Goal: Information Seeking & Learning: Learn about a topic

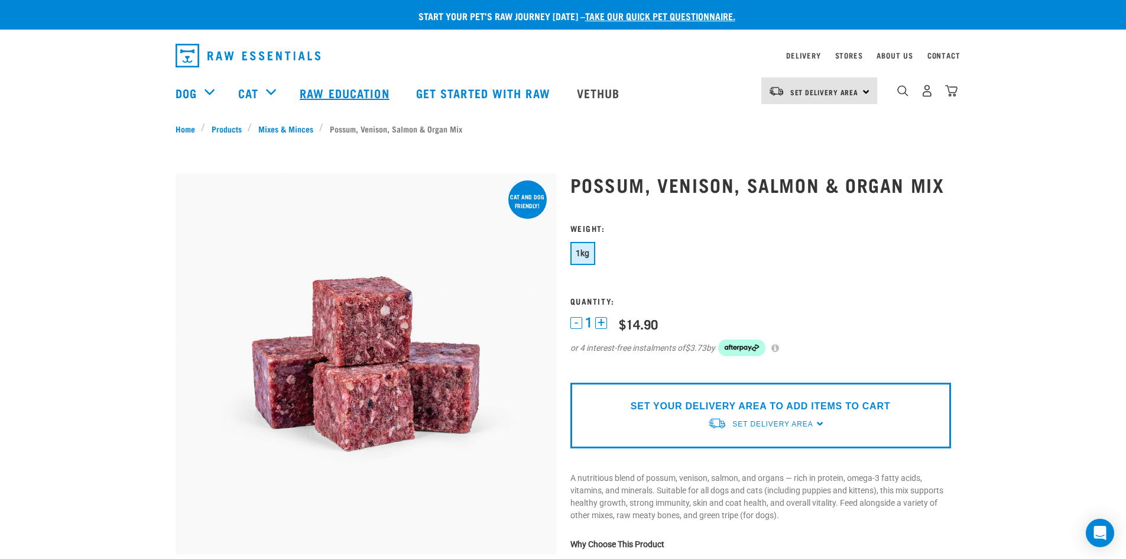
click at [331, 89] on link "Raw Education" at bounding box center [346, 92] width 116 height 47
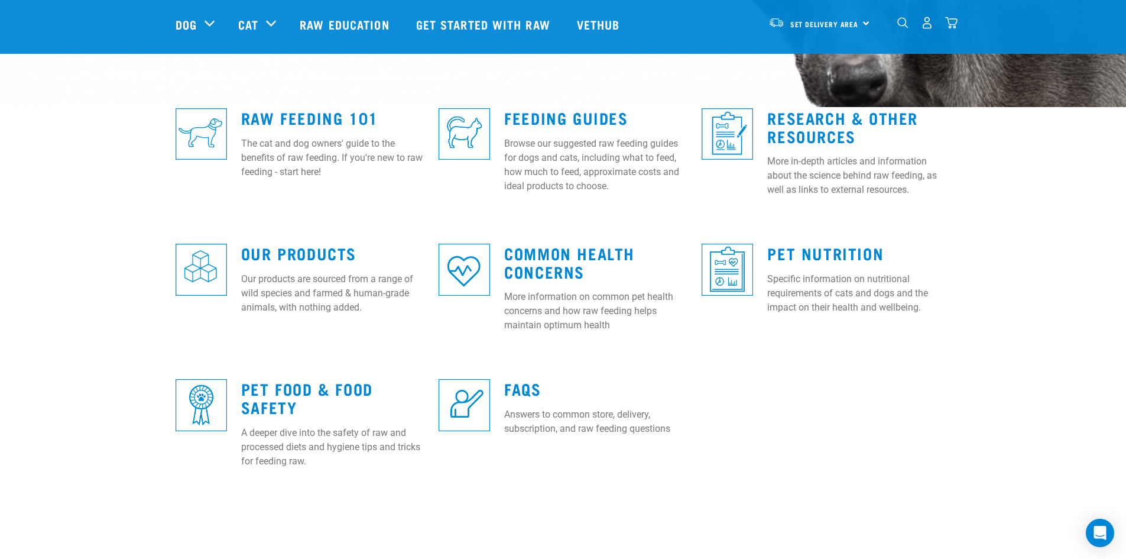
scroll to position [296, 0]
click at [798, 134] on link "Research & Other Resources" at bounding box center [843, 125] width 151 height 27
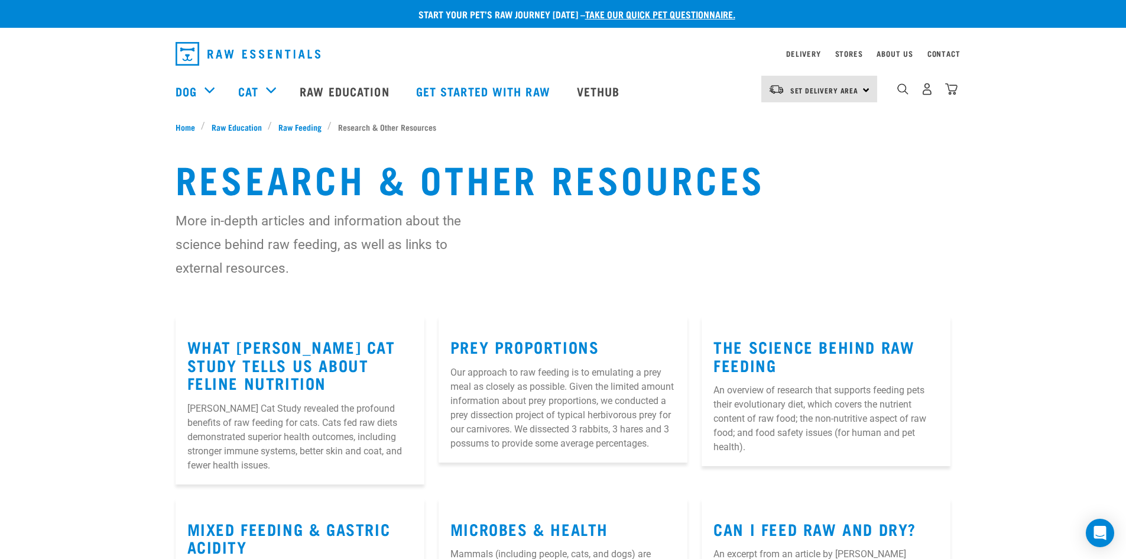
scroll to position [1, 0]
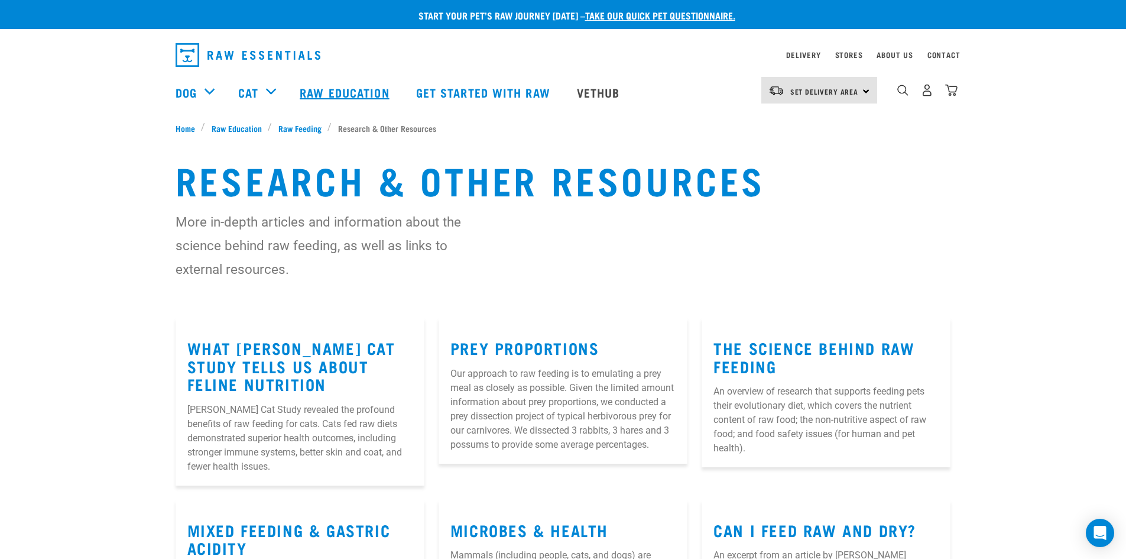
click at [329, 89] on link "Raw Education" at bounding box center [346, 92] width 116 height 47
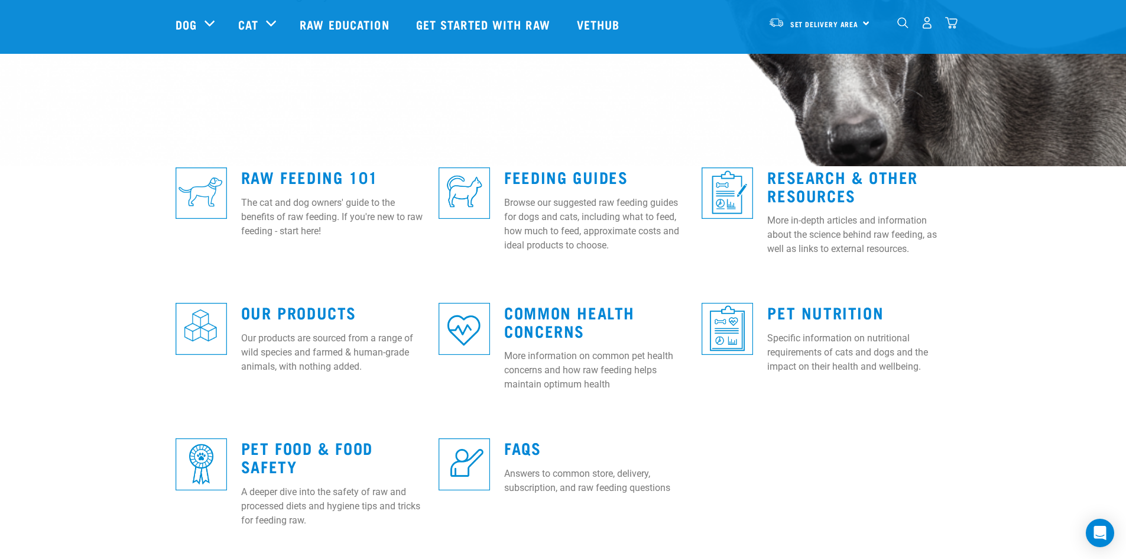
scroll to position [235, 0]
click at [321, 178] on link "Raw Feeding 101" at bounding box center [309, 177] width 137 height 9
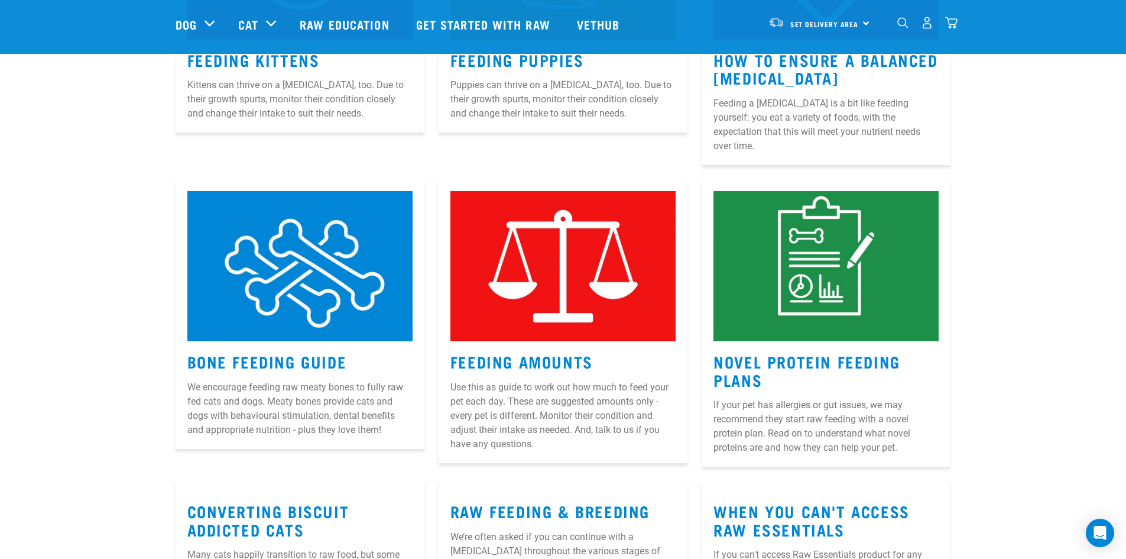
scroll to position [1005, 0]
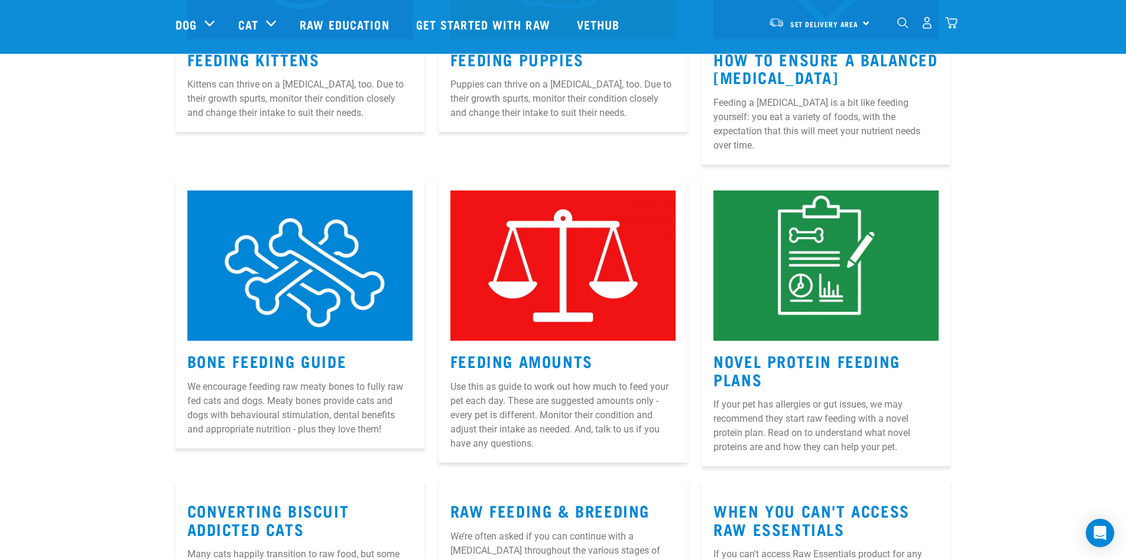
click at [905, 24] on img "dropdown navigation" at bounding box center [903, 22] width 11 height 11
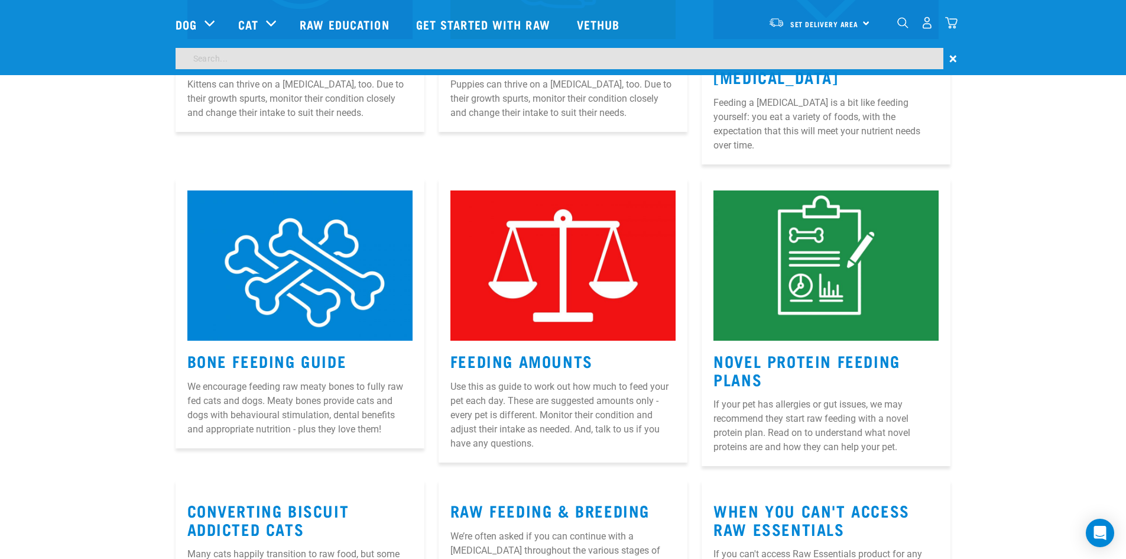
click at [288, 57] on input "search" at bounding box center [560, 58] width 768 height 21
type input "worming"
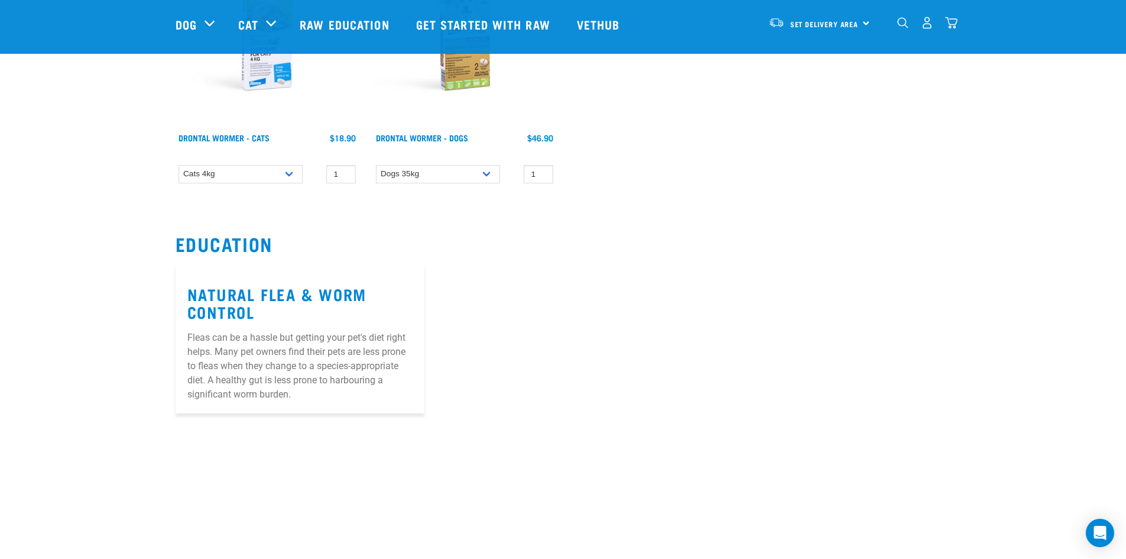
scroll to position [237, 0]
click at [306, 291] on link "Natural Flea & Worm Control" at bounding box center [276, 302] width 179 height 27
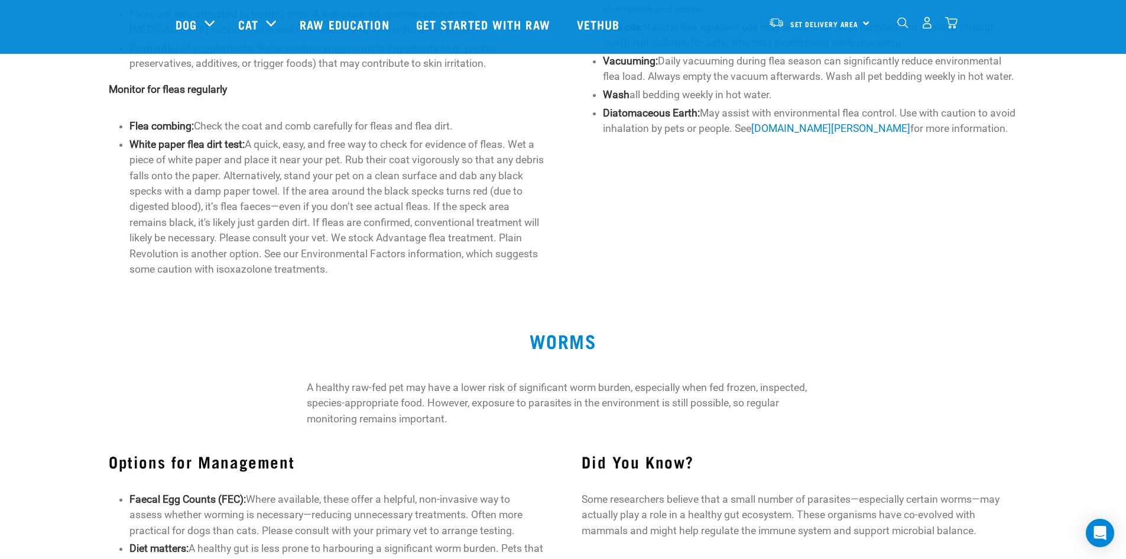
scroll to position [413, 0]
